Goal: Transaction & Acquisition: Purchase product/service

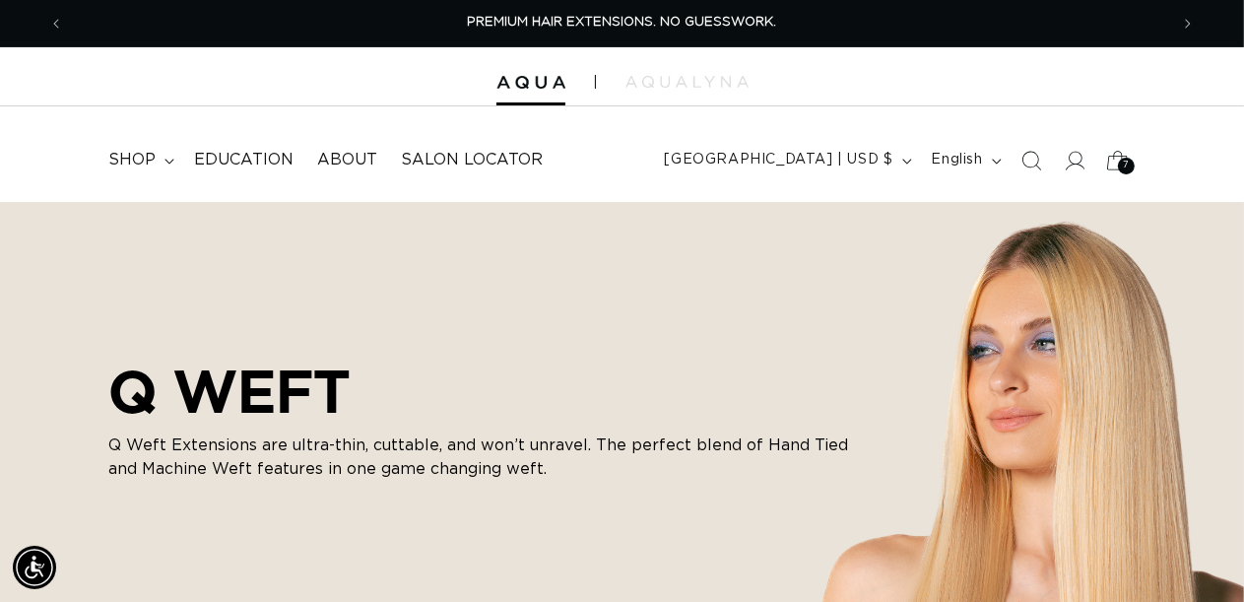
click at [1111, 163] on icon at bounding box center [1118, 160] width 46 height 46
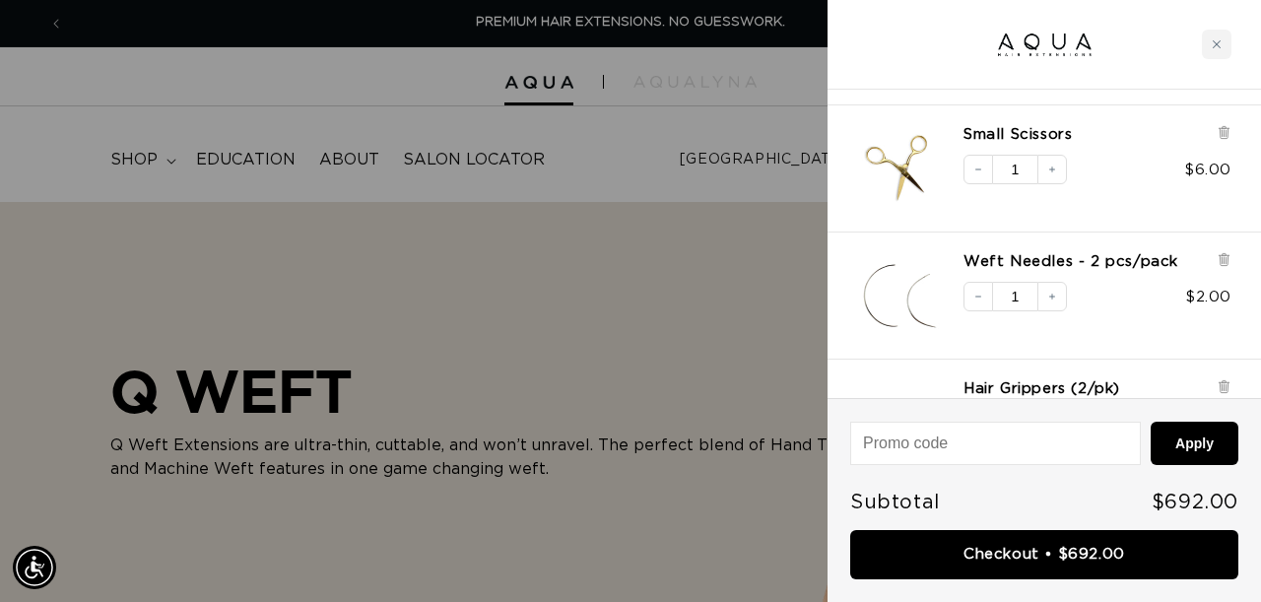
scroll to position [592, 0]
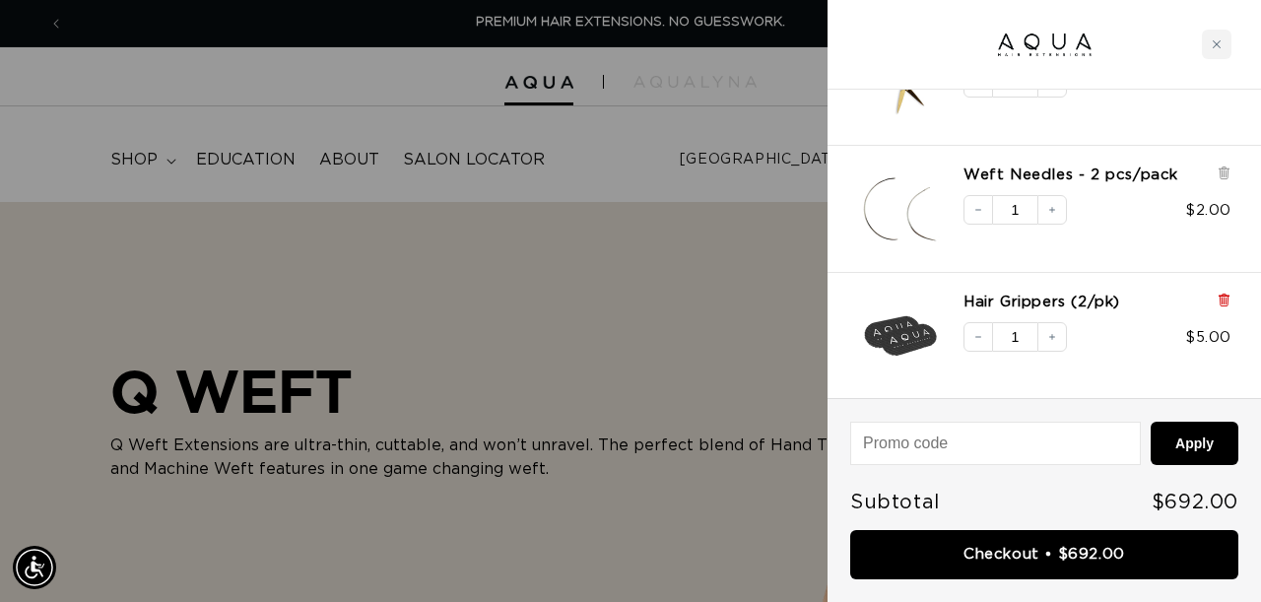
click at [1230, 293] on icon at bounding box center [1224, 300] width 15 height 15
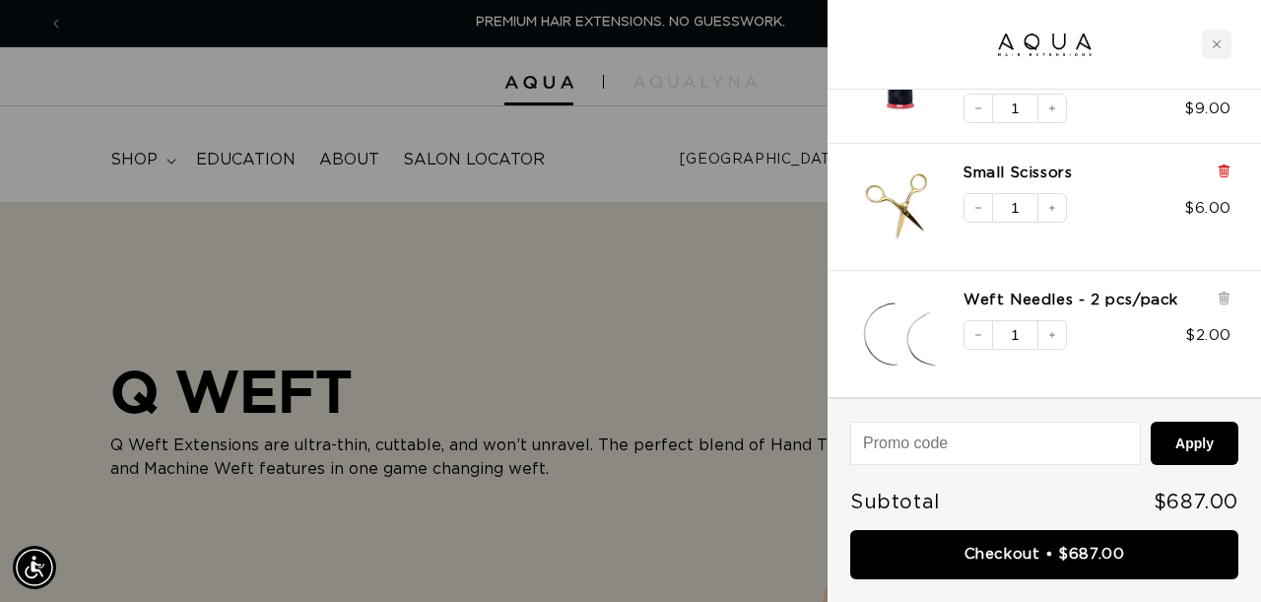
scroll to position [465, 0]
click at [1223, 171] on icon at bounding box center [1224, 173] width 8 height 10
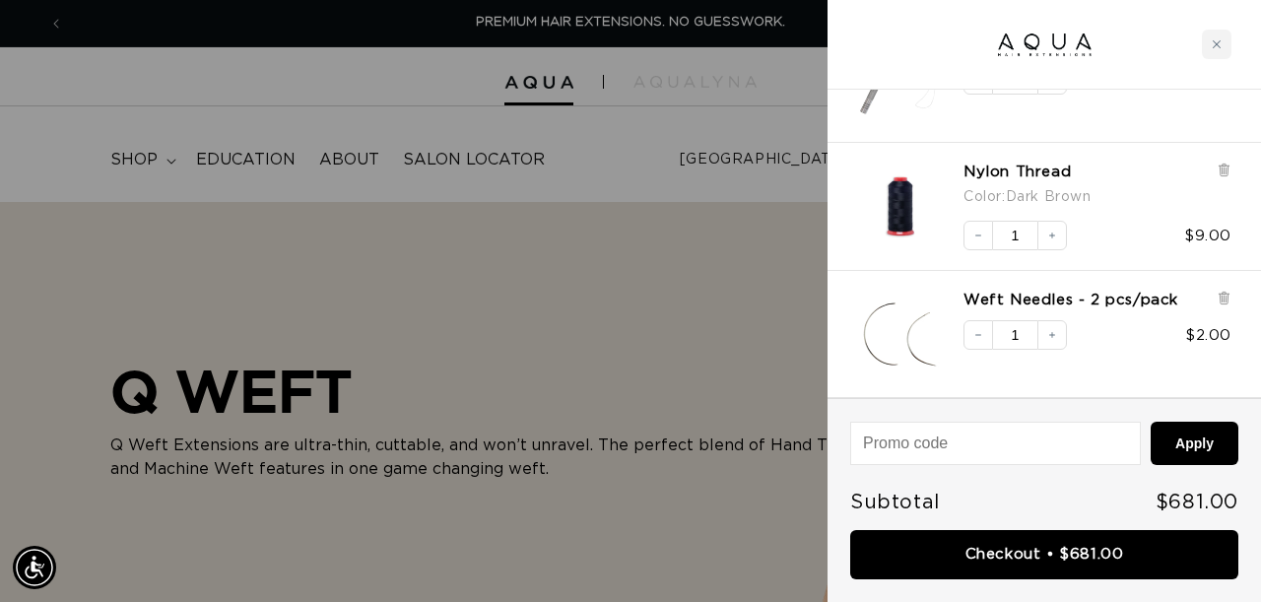
scroll to position [339, 0]
click at [1219, 174] on icon at bounding box center [1224, 171] width 15 height 15
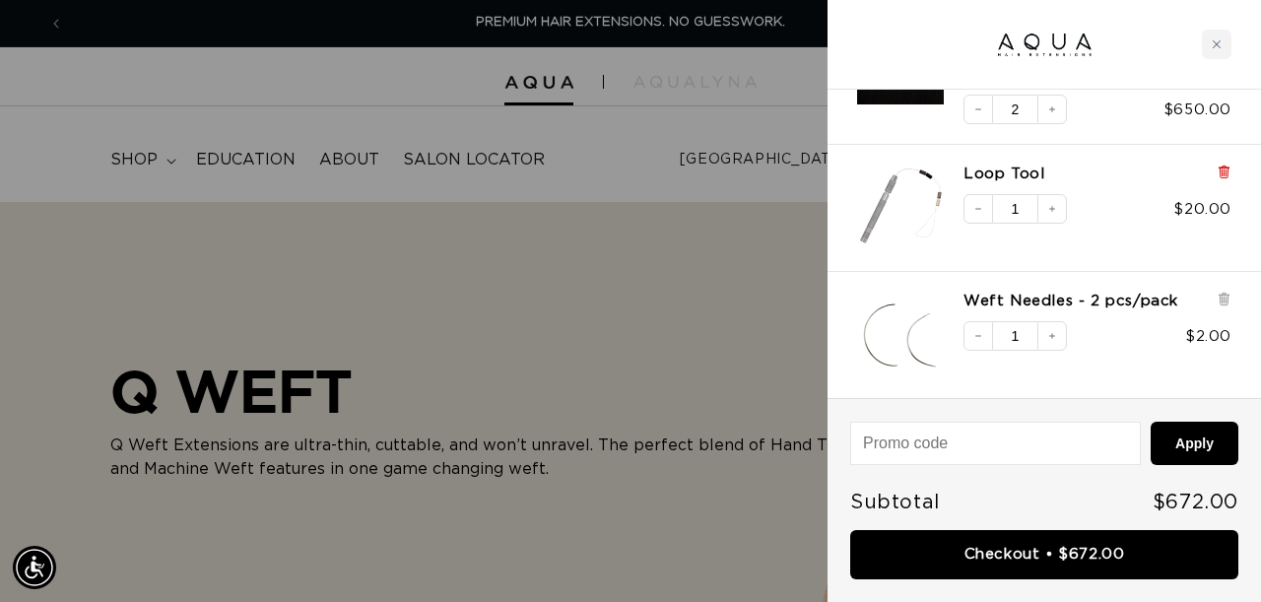
click at [1226, 172] on icon at bounding box center [1224, 172] width 4 height 10
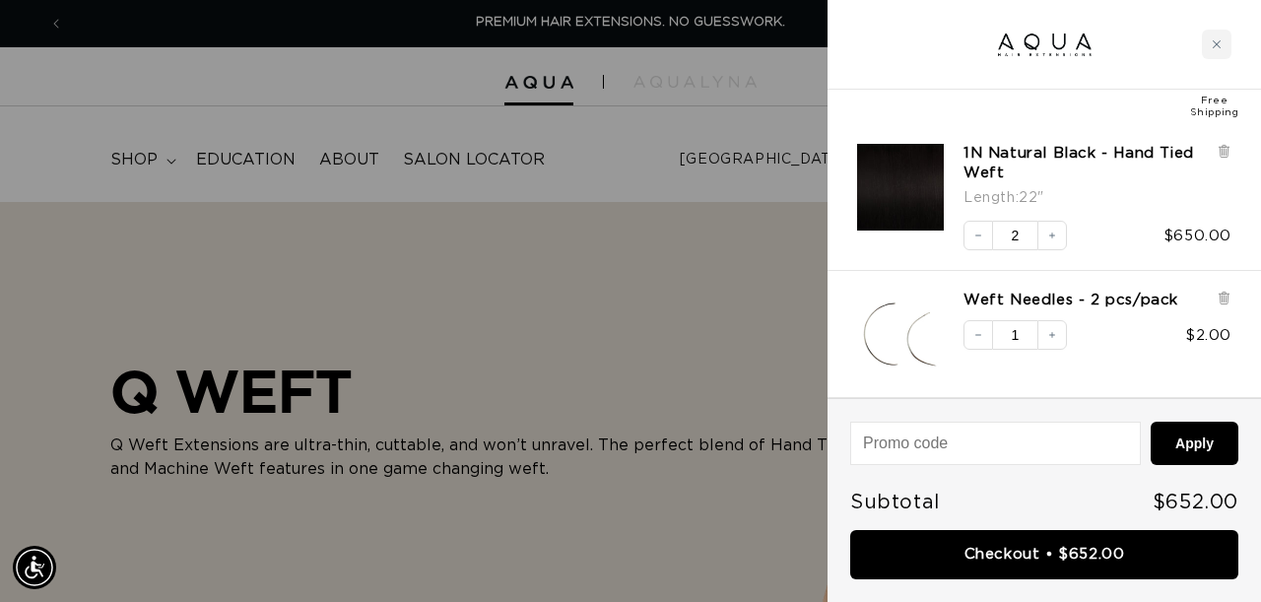
scroll to position [84, 0]
click at [1228, 296] on icon at bounding box center [1224, 301] width 8 height 10
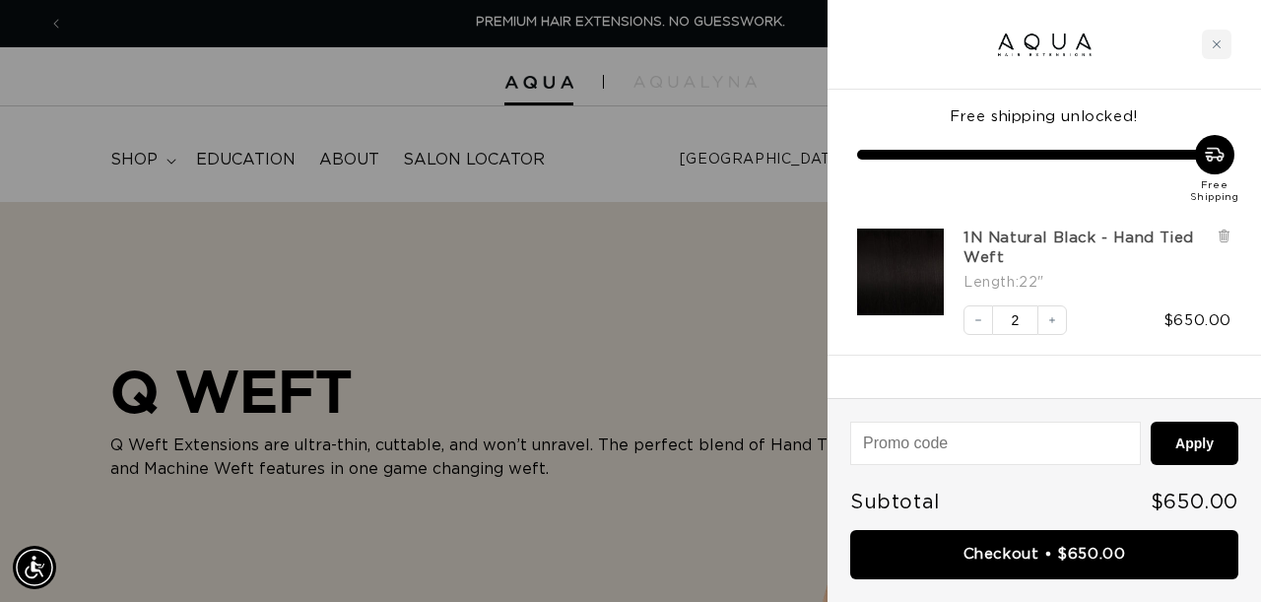
click at [1081, 236] on link "1N Natural Black - Hand Tied Weft" at bounding box center [1085, 248] width 243 height 39
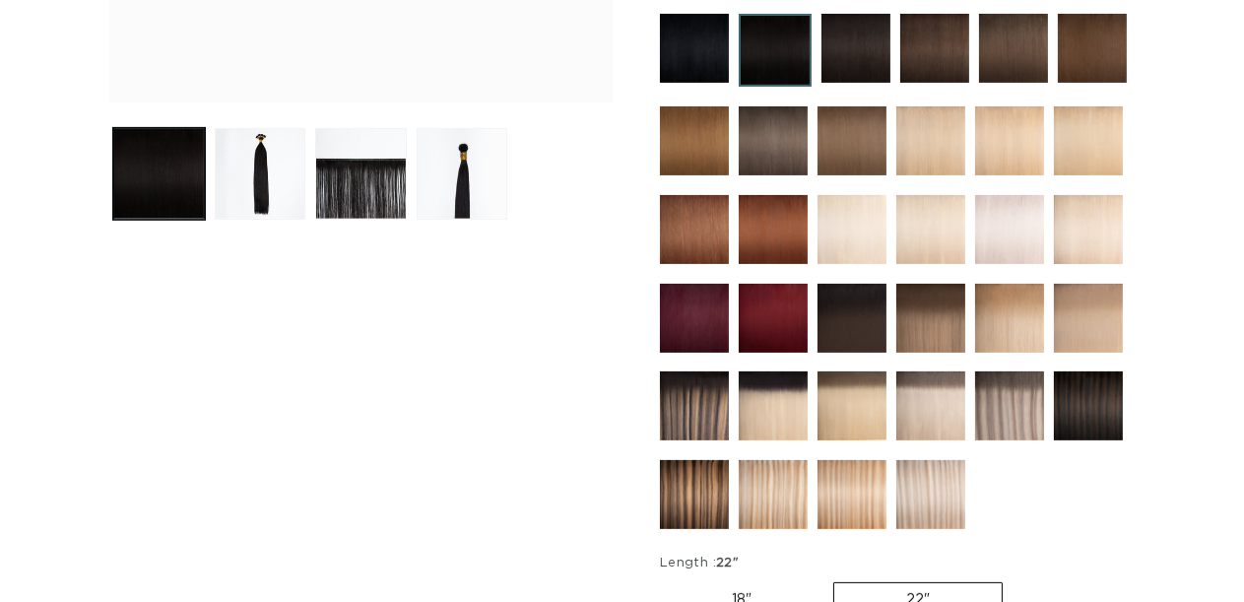
scroll to position [0, 1104]
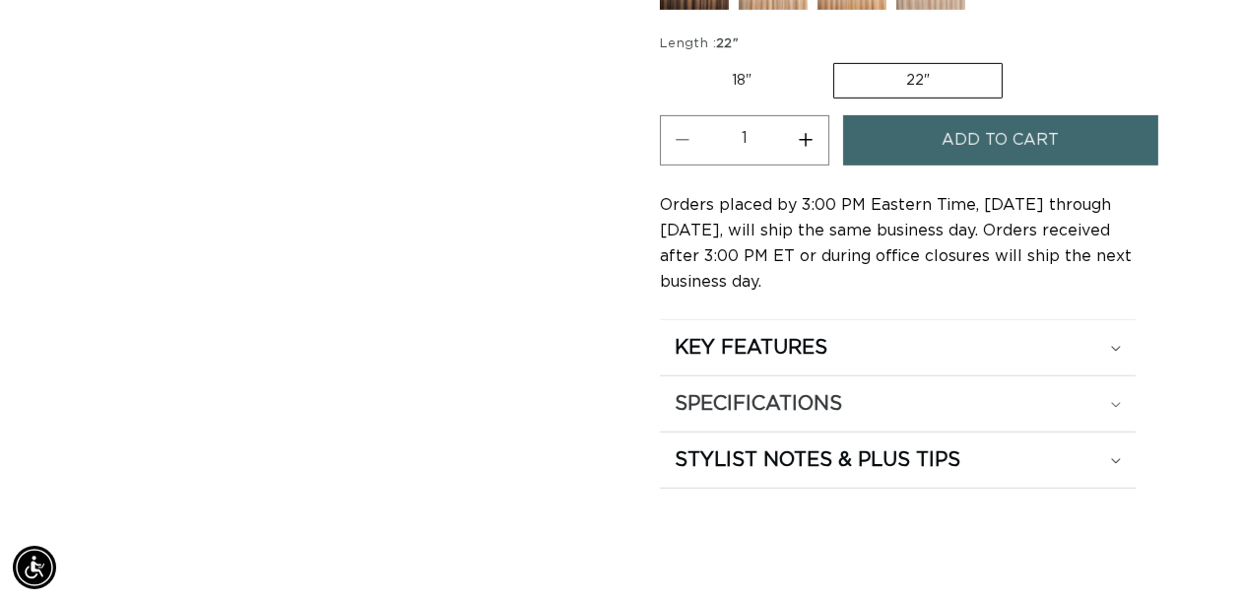
click at [932, 392] on div "SPECIFICATIONS" at bounding box center [898, 404] width 446 height 26
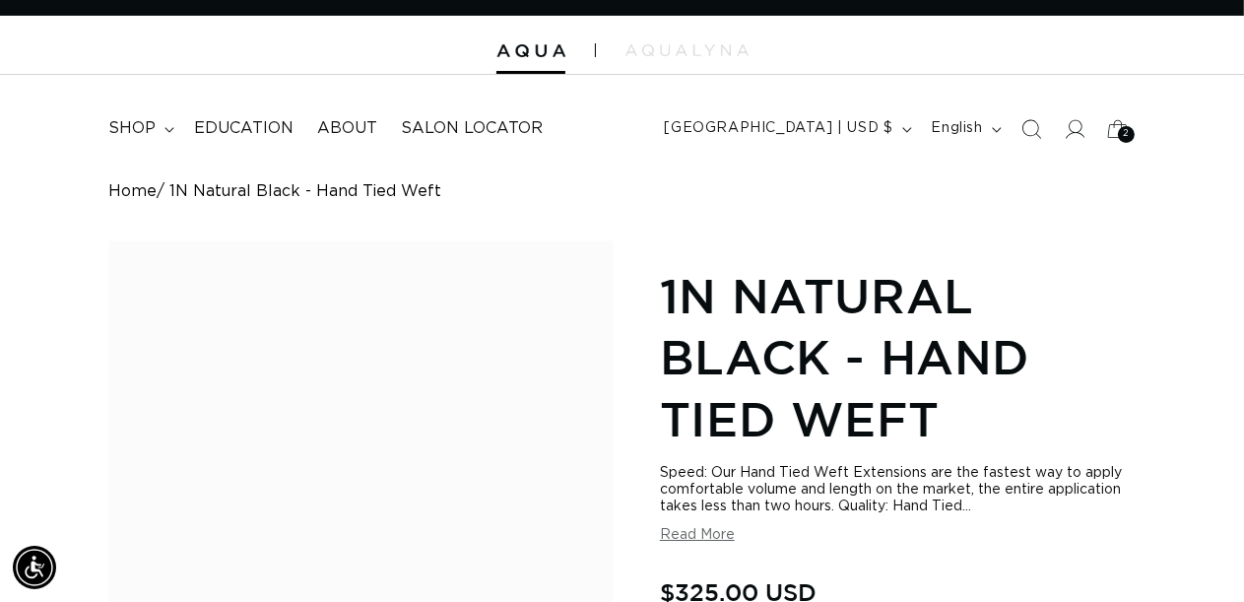
scroll to position [0, 0]
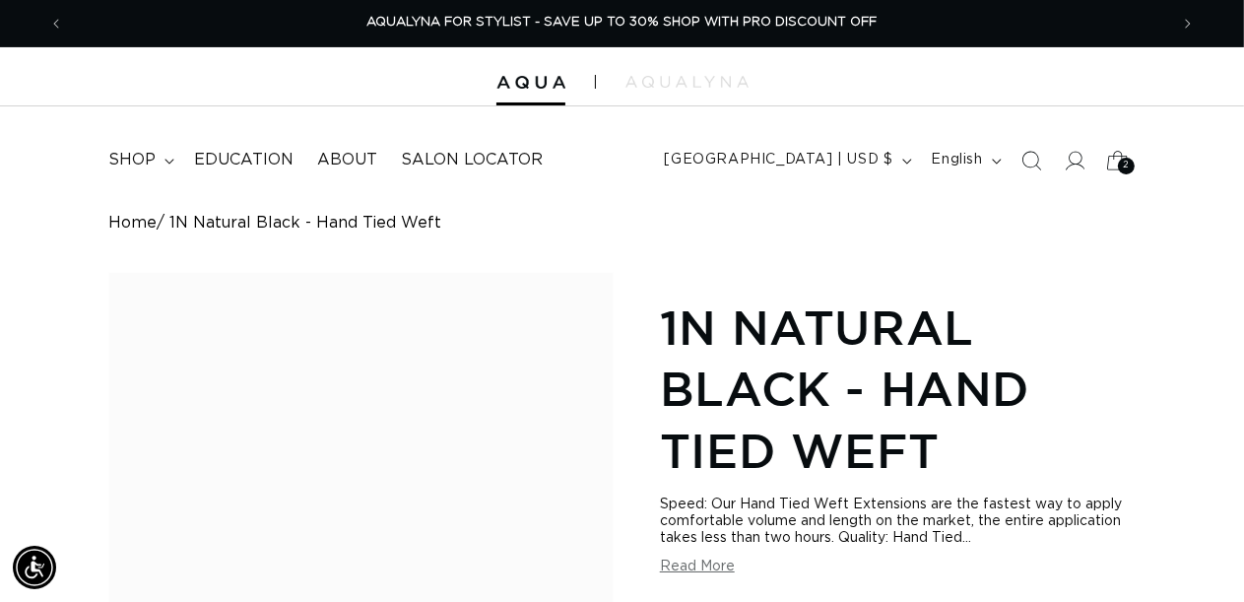
click at [1129, 155] on icon at bounding box center [1118, 160] width 46 height 46
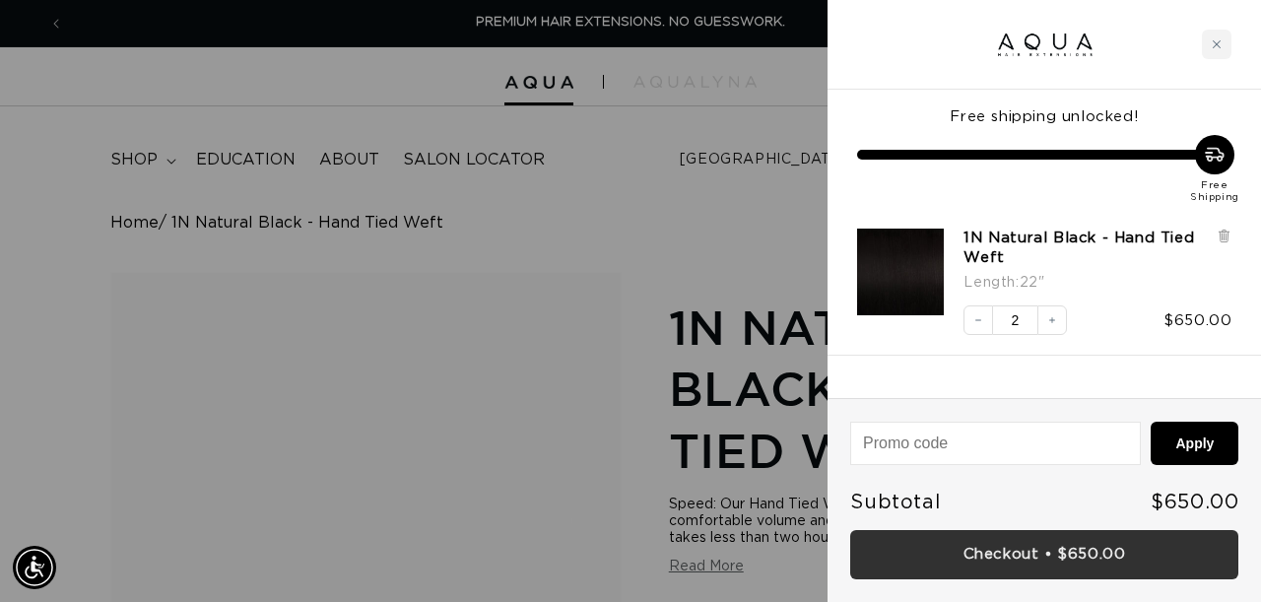
click at [1088, 550] on link "Checkout • $650.00" at bounding box center [1044, 555] width 388 height 50
